Goal: Navigation & Orientation: Find specific page/section

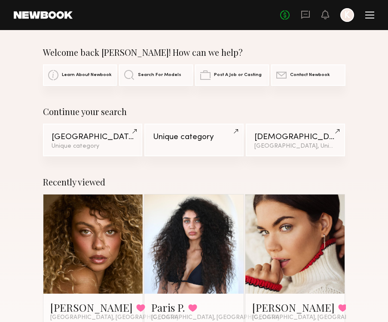
click at [367, 16] on div at bounding box center [369, 15] width 9 height 7
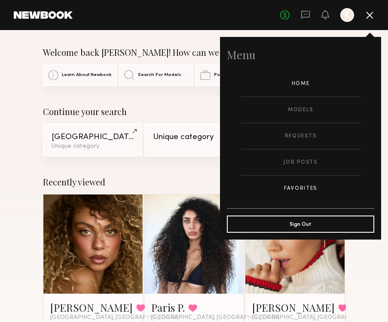
click at [299, 180] on link "Favorites" at bounding box center [301, 189] width 120 height 26
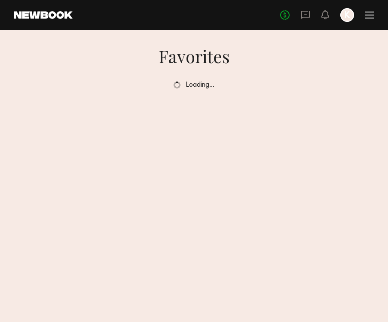
drag, startPoint x: 83, startPoint y: 3, endPoint x: 293, endPoint y: 100, distance: 231.4
click at [293, 100] on common-react-bridge "Favorites Loading…" at bounding box center [194, 66] width 388 height 73
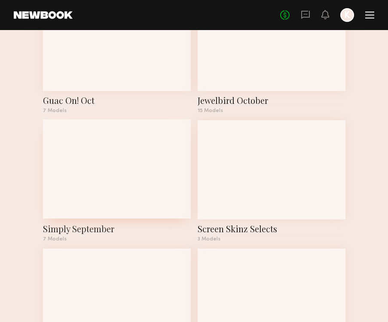
scroll to position [190, 0]
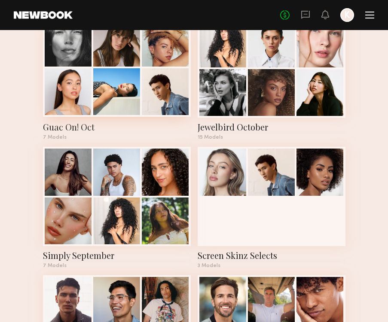
click at [152, 84] on div at bounding box center [165, 91] width 47 height 47
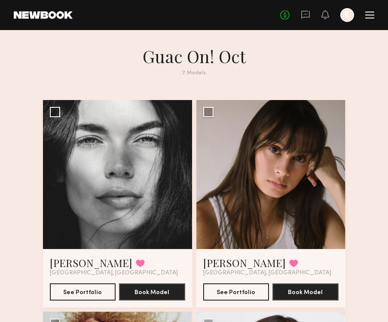
scroll to position [190, 0]
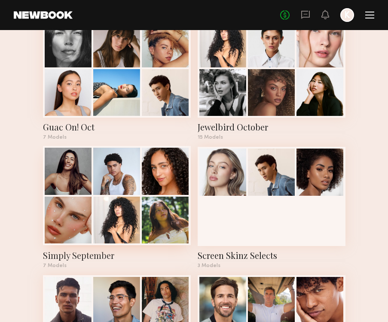
click at [122, 183] on div at bounding box center [116, 171] width 47 height 47
